Goal: Information Seeking & Learning: Learn about a topic

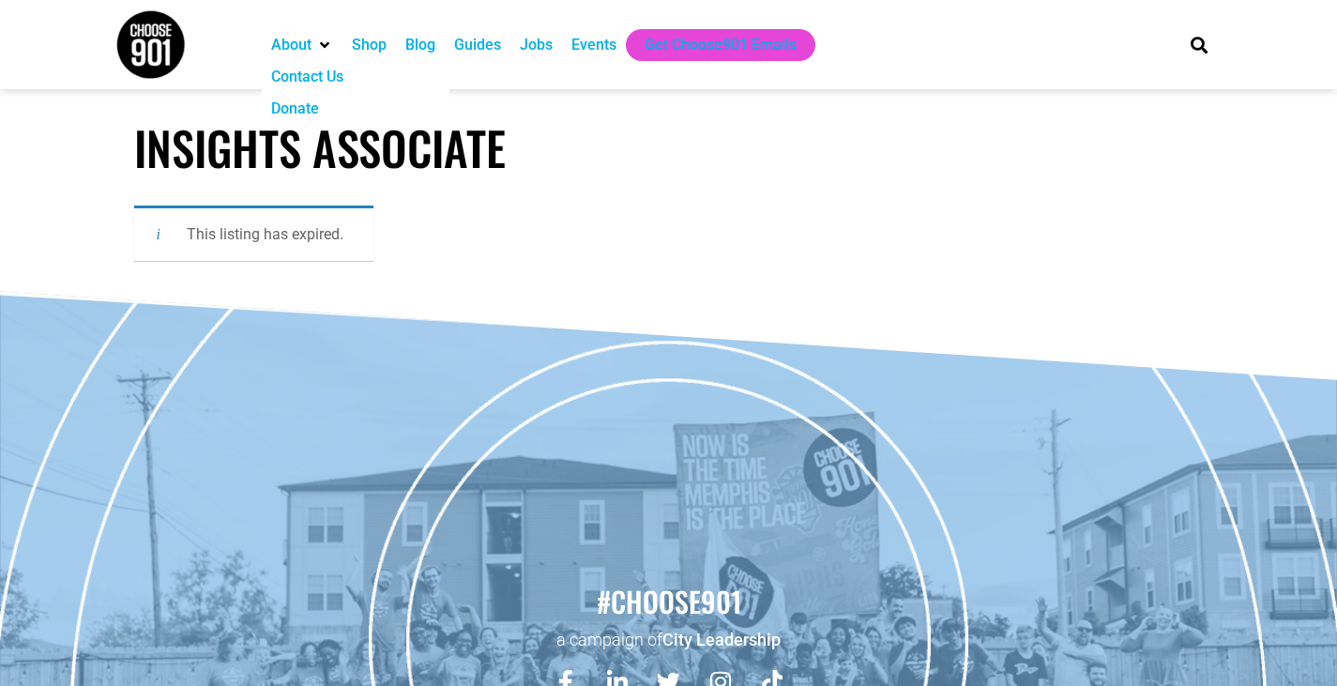
click at [138, 55] on img at bounding box center [150, 44] width 70 height 70
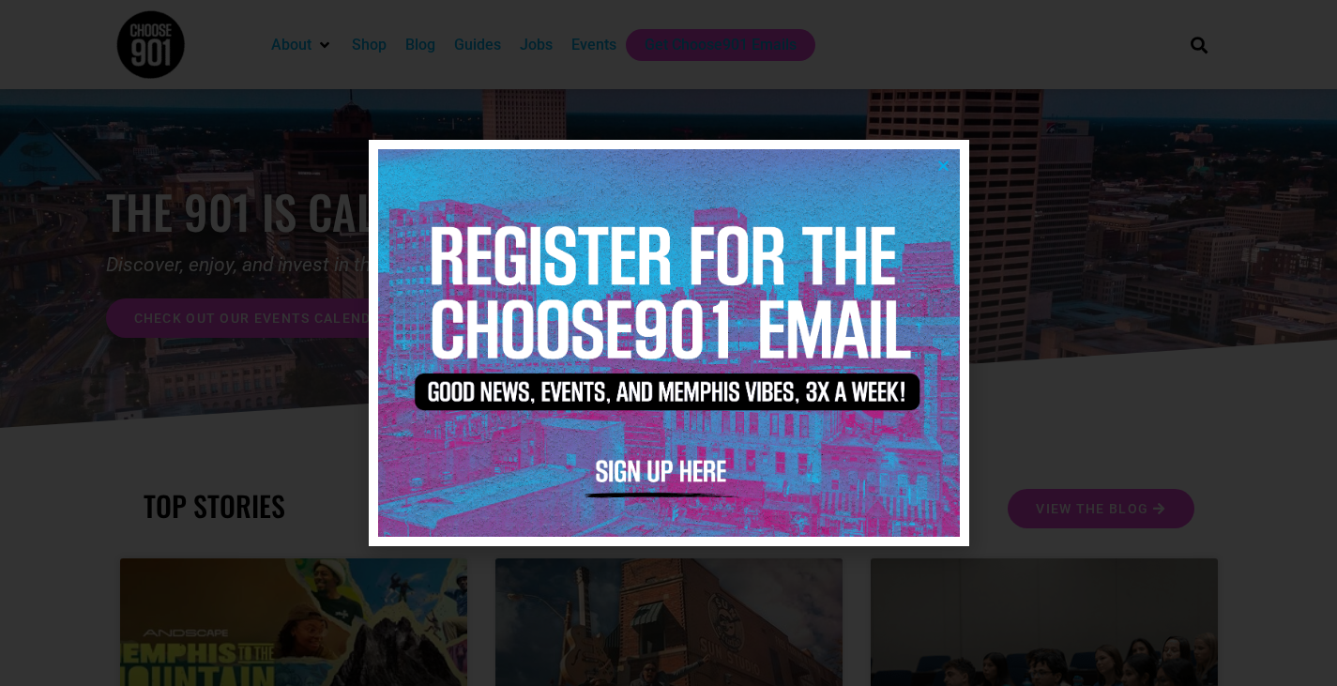
click at [947, 160] on icon "Close" at bounding box center [943, 166] width 14 height 14
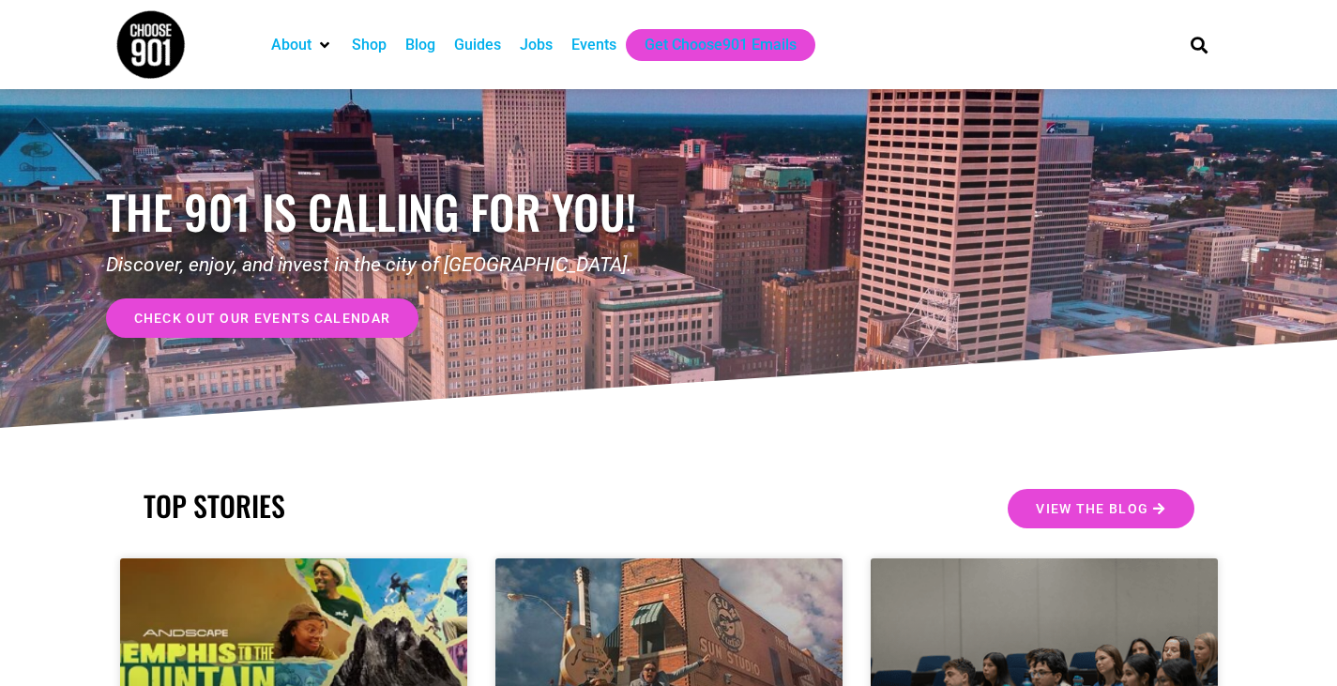
click at [533, 41] on div "Jobs" at bounding box center [536, 45] width 33 height 23
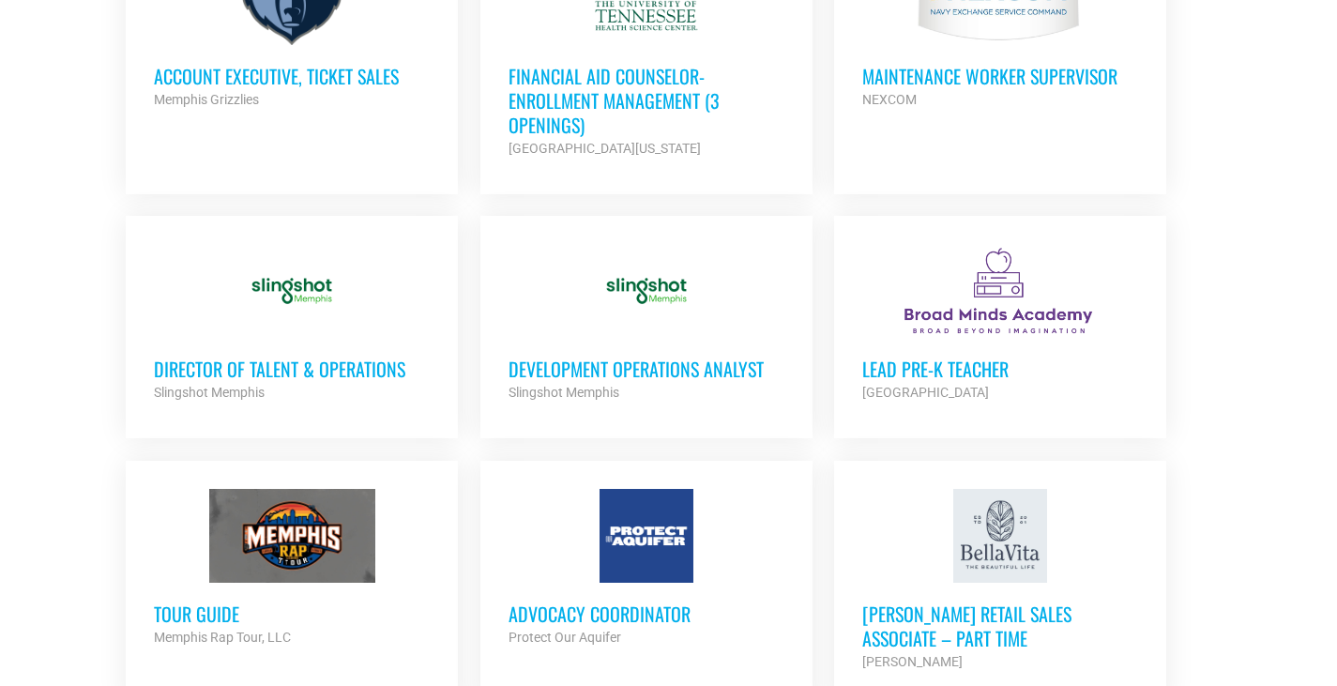
scroll to position [1314, 0]
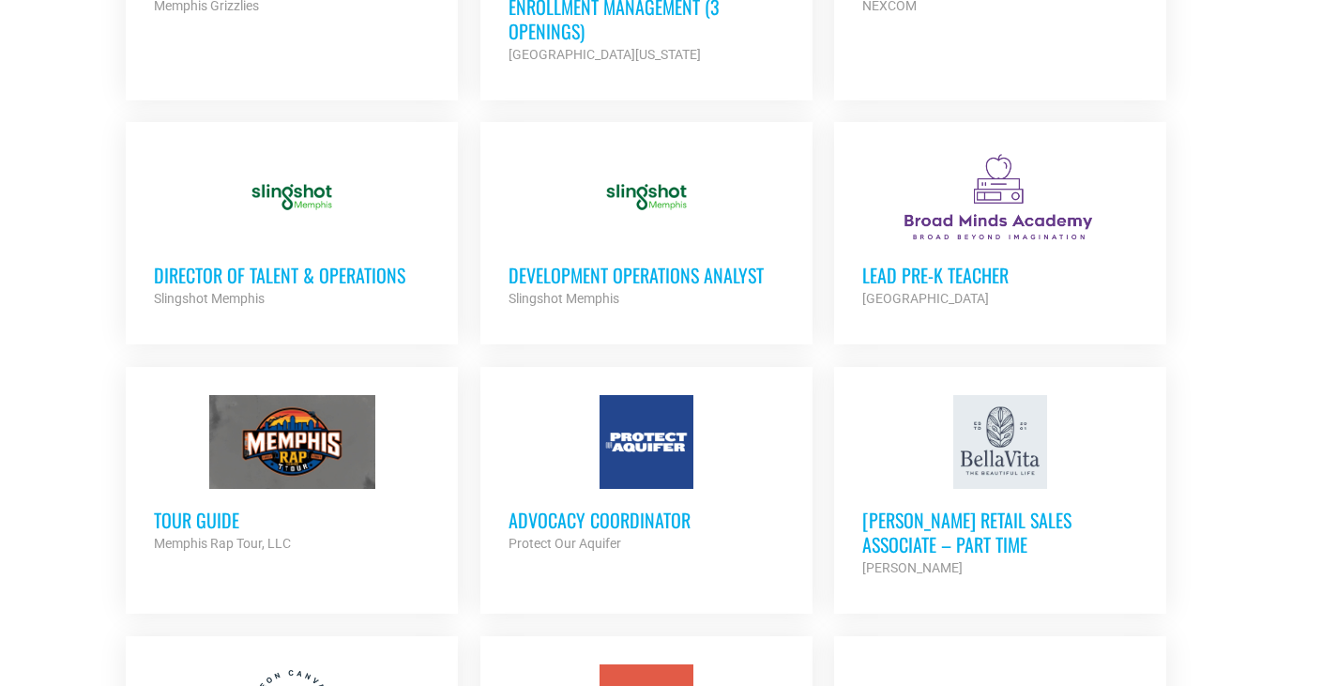
click at [594, 250] on div "Development Operations Analyst Slingshot Memphis Partner Org" at bounding box center [647, 277] width 276 height 66
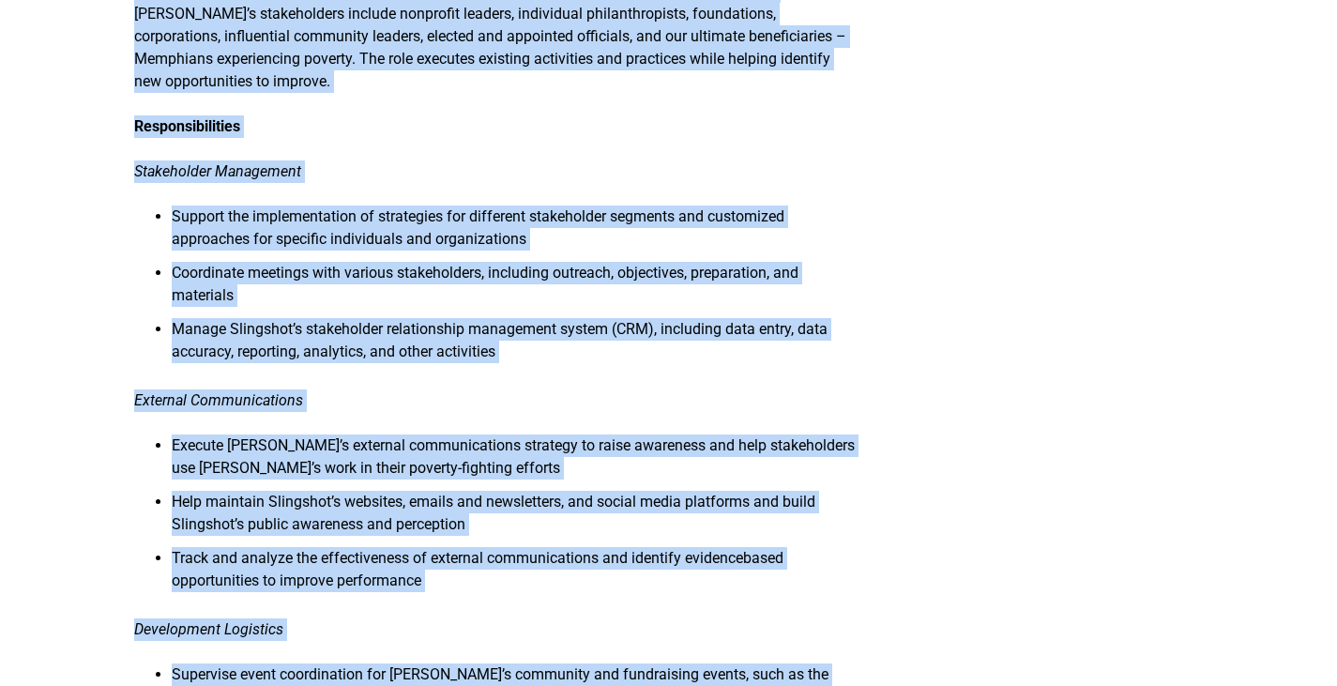
scroll to position [751, 0]
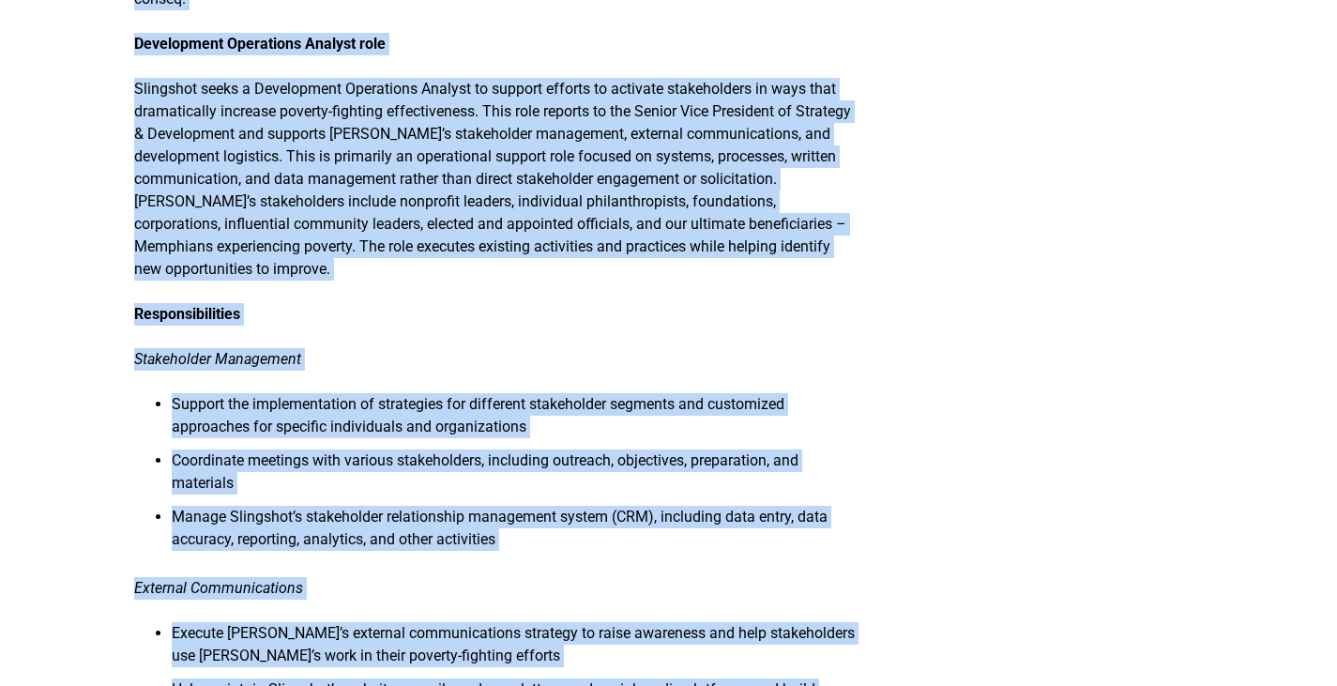
drag, startPoint x: 752, startPoint y: 481, endPoint x: 126, endPoint y: 144, distance: 710.7
click at [126, 144] on article "Development Operations Analyst Working model: Hybrid, 3+ days per week in offic…" at bounding box center [668, 610] width 1337 height 2482
copy div "Working model: Hybrid, 3+ days per week in office Applicable work experience: 3…"
